Goal: Complete application form

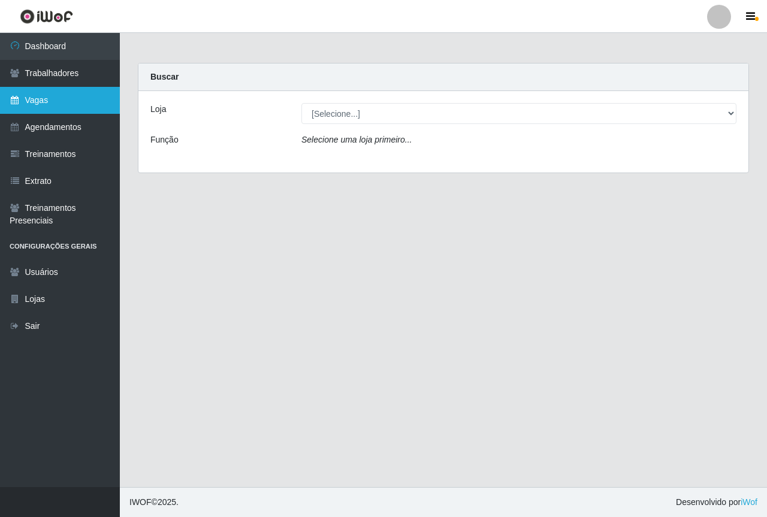
click at [51, 101] on link "Vagas" at bounding box center [60, 100] width 120 height 27
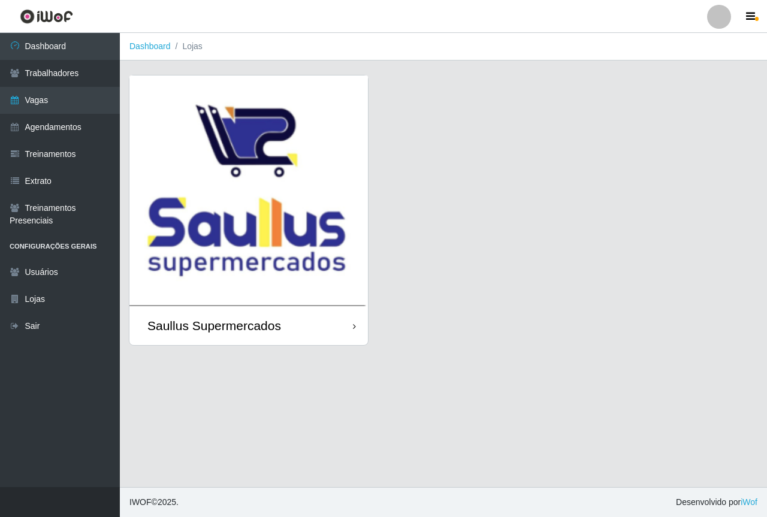
click at [249, 198] on img at bounding box center [249, 191] width 239 height 231
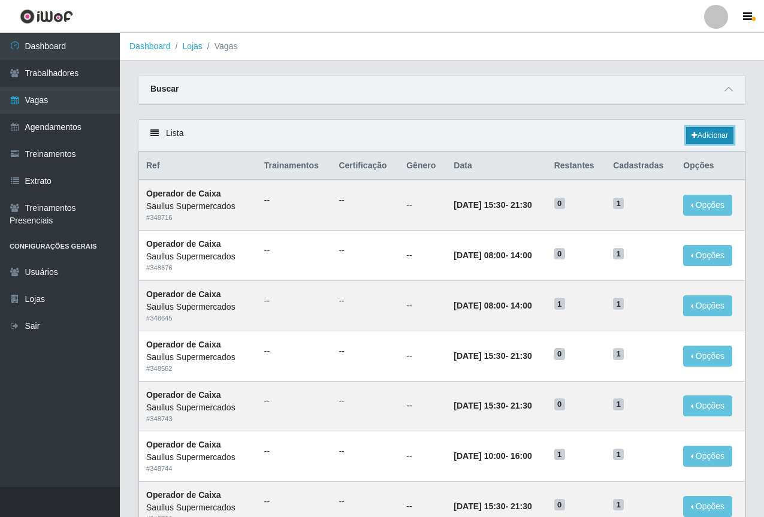
click at [717, 132] on link "Adicionar" at bounding box center [710, 135] width 47 height 17
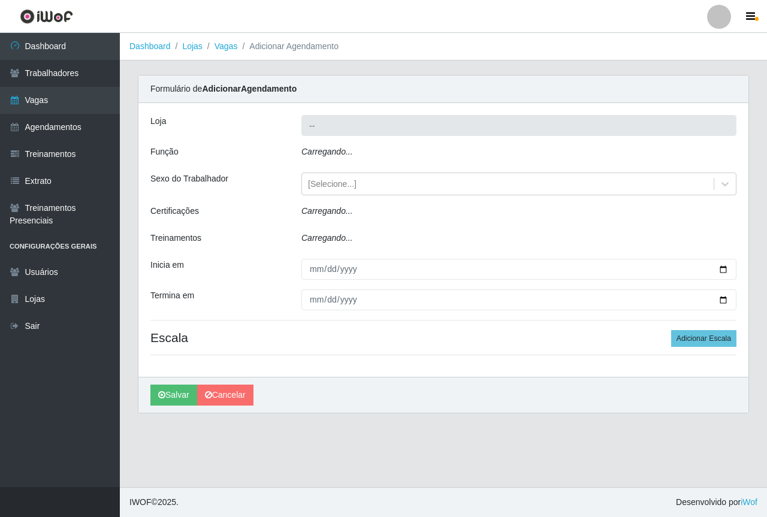
type input "Saullus Supermercados"
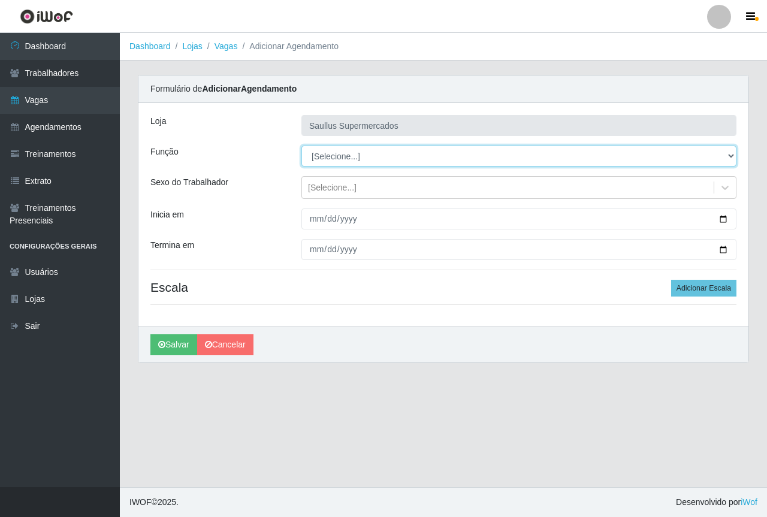
click at [327, 159] on select "[Selecione...] ASG ASG + ASG ++ Balconista de Açougue Balconista de Açougue + B…" at bounding box center [519, 156] width 435 height 21
select select "72"
click at [302, 146] on select "[Selecione...] ASG ASG + ASG ++ Balconista de Açougue Balconista de Açougue + B…" at bounding box center [519, 156] width 435 height 21
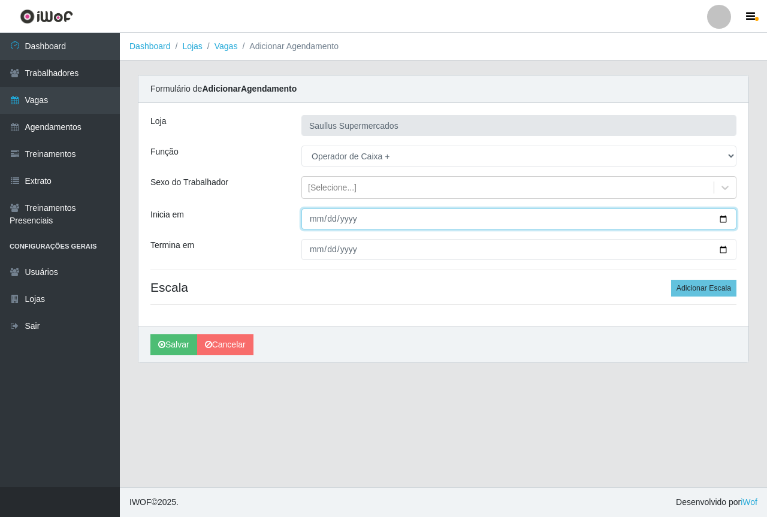
click at [317, 221] on input "Inicia em" at bounding box center [519, 219] width 435 height 21
type input "[DATE]"
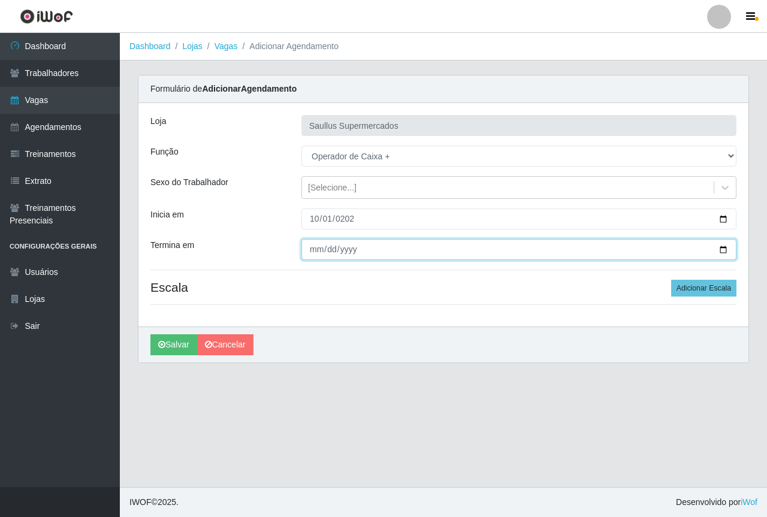
click at [315, 251] on input "Termina em" at bounding box center [519, 249] width 435 height 21
type input "[DATE]"
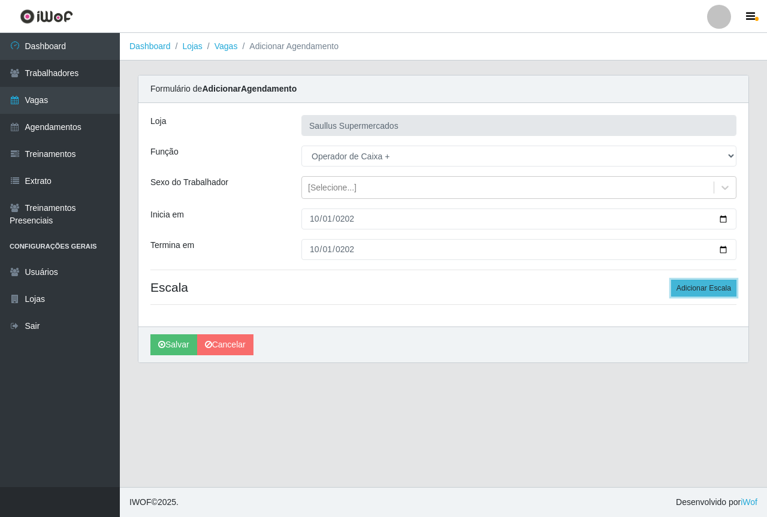
click at [715, 295] on button "Adicionar Escala" at bounding box center [704, 288] width 65 height 17
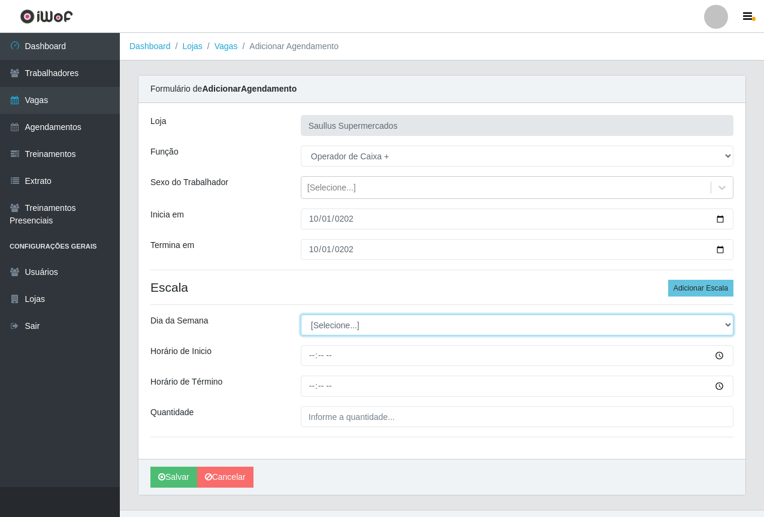
click at [425, 320] on select "[Selecione...] Segunda Terça Quarta Quinta Sexta Sábado Domingo" at bounding box center [517, 325] width 433 height 21
select select "3"
click at [301, 315] on select "[Selecione...] Segunda Terça Quarta Quinta Sexta Sábado Domingo" at bounding box center [517, 325] width 433 height 21
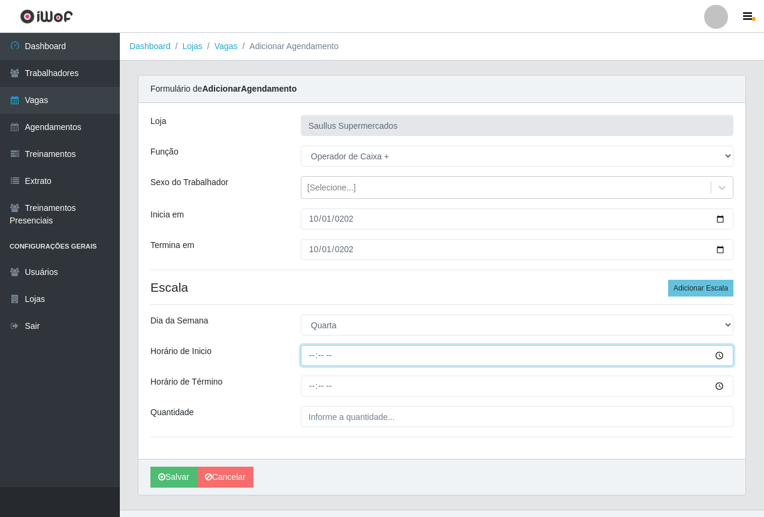
click at [312, 363] on input "Horário de Inicio" at bounding box center [517, 355] width 433 height 21
type input "15:30"
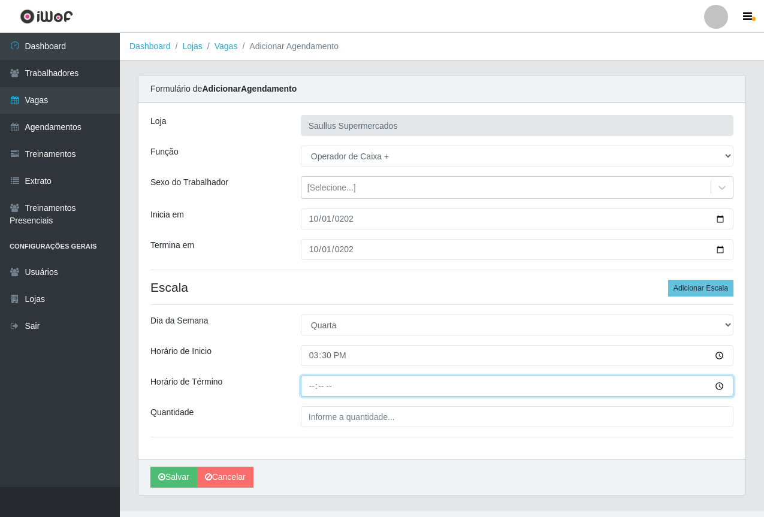
click at [307, 383] on input "Horário de Término" at bounding box center [517, 386] width 433 height 21
type input "21:30"
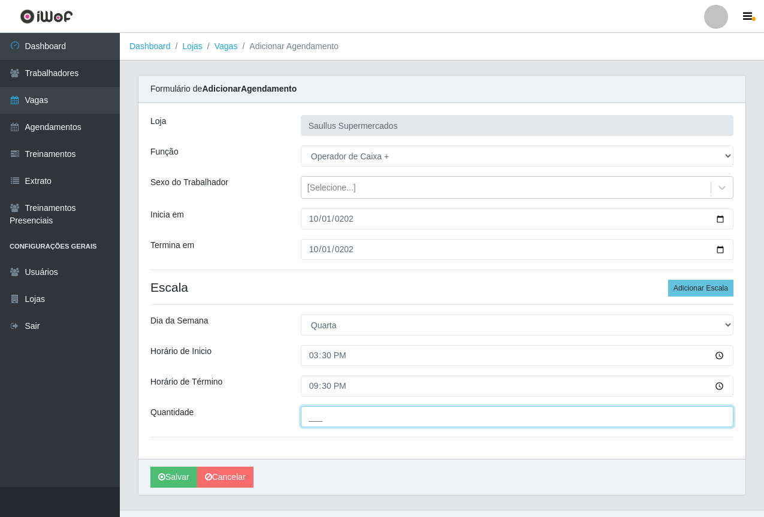
click at [321, 408] on input "___" at bounding box center [517, 417] width 433 height 21
type input "1__"
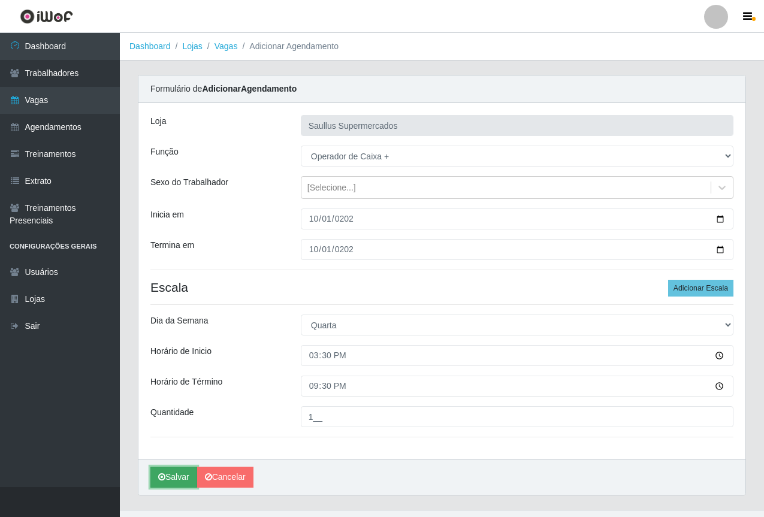
click at [162, 478] on icon "submit" at bounding box center [161, 477] width 7 height 8
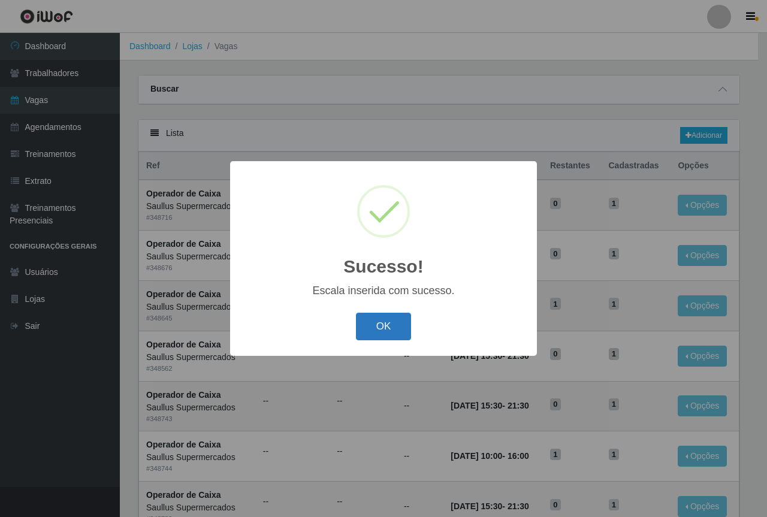
click at [383, 330] on button "OK" at bounding box center [384, 327] width 56 height 28
